Goal: Task Accomplishment & Management: Manage account settings

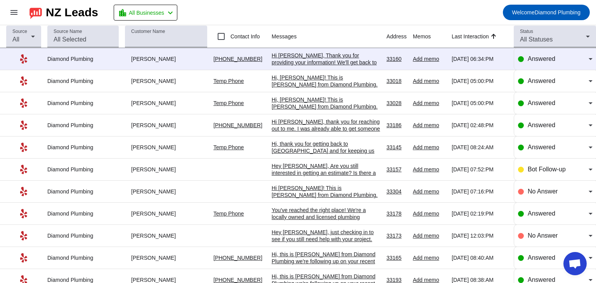
click at [303, 55] on div "Hi [PERSON_NAME], Thank you for providing your information! We'll get back to y…" at bounding box center [326, 62] width 109 height 21
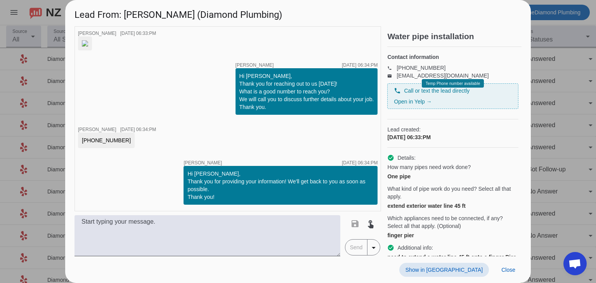
scroll to position [57, 0]
drag, startPoint x: 116, startPoint y: 140, endPoint x: 86, endPoint y: 141, distance: 29.5
click at [81, 141] on div "305-763-0915" at bounding box center [106, 141] width 57 height 16
copy div "305-763-0915"
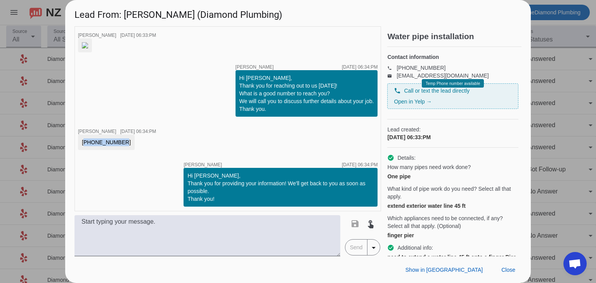
click at [88, 48] on img at bounding box center [85, 45] width 6 height 6
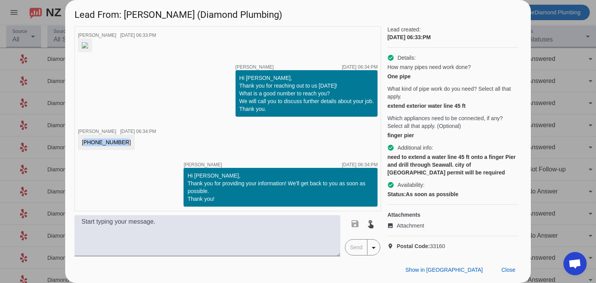
scroll to position [113, 0]
copy div "305-763-0915"
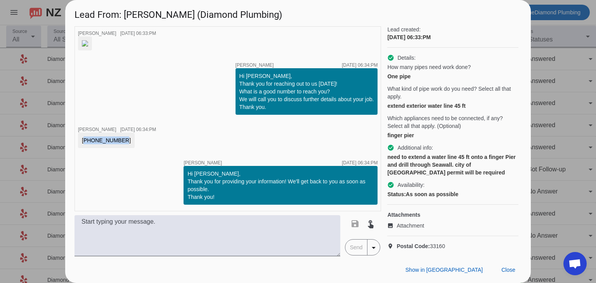
scroll to position [57, 0]
click at [511, 268] on span "Close" at bounding box center [508, 270] width 14 height 6
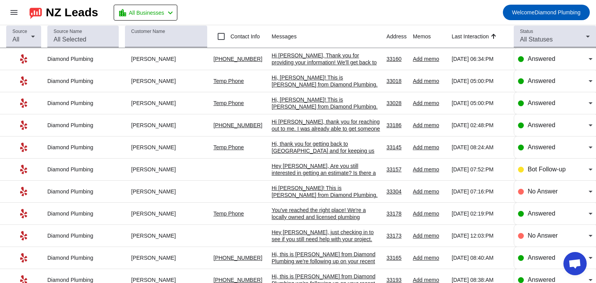
click at [291, 58] on div "Hi [PERSON_NAME], Thank you for providing your information! We'll get back to y…" at bounding box center [326, 62] width 109 height 21
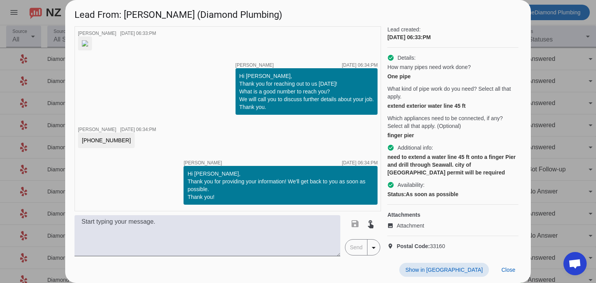
scroll to position [113, 0]
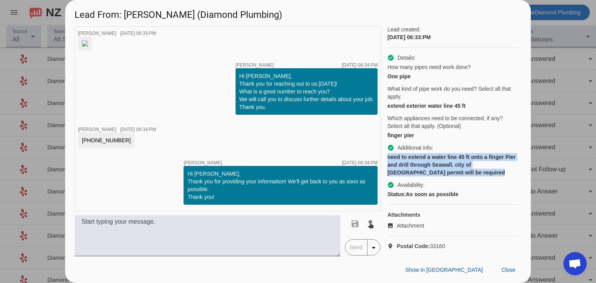
drag, startPoint x: 388, startPoint y: 151, endPoint x: 484, endPoint y: 166, distance: 97.5
click at [484, 166] on div "need to extend a water line 45 ft onto a finger Pier and drill through Seawall.…" at bounding box center [452, 164] width 131 height 23
copy div "need to extend a water line 45 ft onto a finger Pier and drill through Seawall.…"
click at [508, 269] on span "Close" at bounding box center [508, 270] width 14 height 6
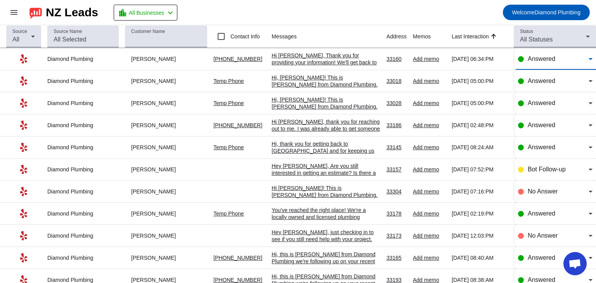
click at [553, 61] on div "Answered" at bounding box center [558, 58] width 61 height 9
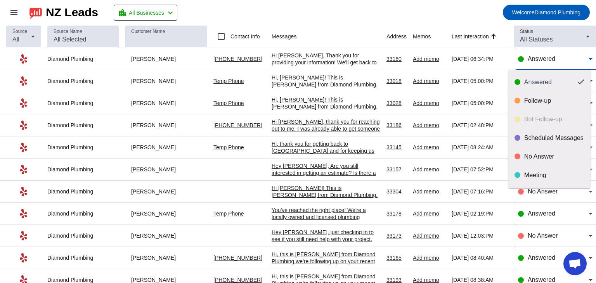
click at [410, 10] on div at bounding box center [298, 141] width 596 height 283
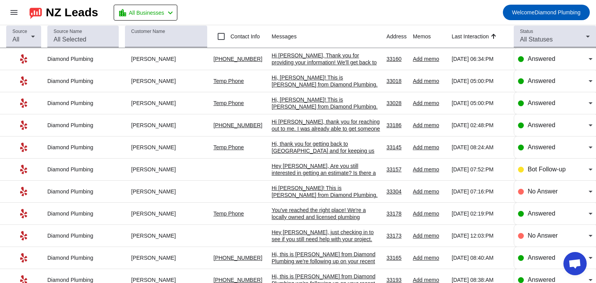
click at [354, 14] on mat-toolbar-row "menu NZ Leads location_city All Businesses chevron_left Welcome Diamond Plumbing" at bounding box center [298, 12] width 596 height 25
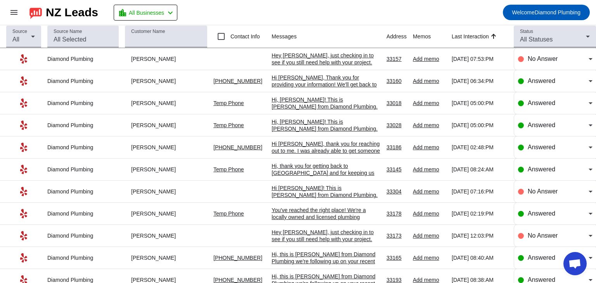
click at [296, 59] on div "Hey [PERSON_NAME], just checking in to see if you still need help with your pro…" at bounding box center [326, 69] width 109 height 35
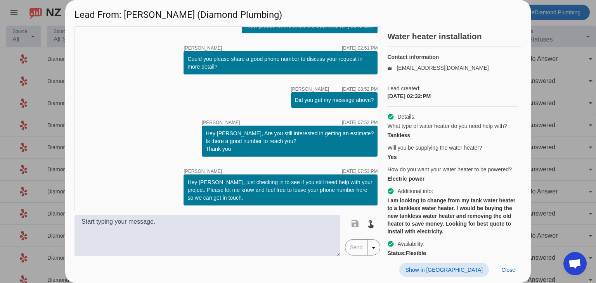
scroll to position [85, 0]
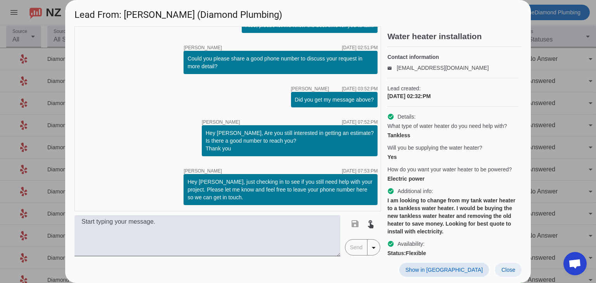
click at [502, 268] on span "Close" at bounding box center [508, 270] width 14 height 6
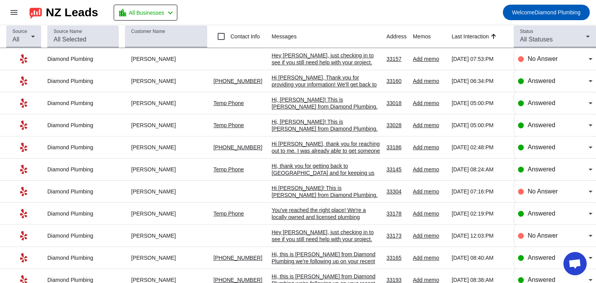
click at [334, 59] on div "Hey [PERSON_NAME], just checking in to see if you still need help with your pro…" at bounding box center [326, 69] width 109 height 35
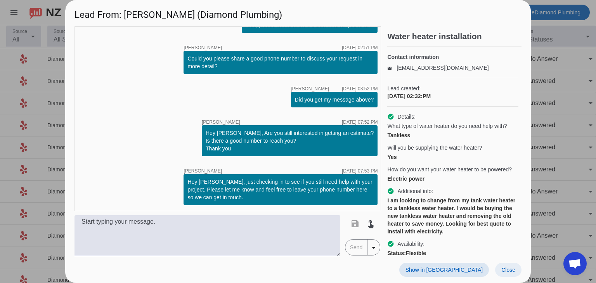
click at [513, 269] on span "Close" at bounding box center [508, 270] width 14 height 6
